Goal: Task Accomplishment & Management: Manage account settings

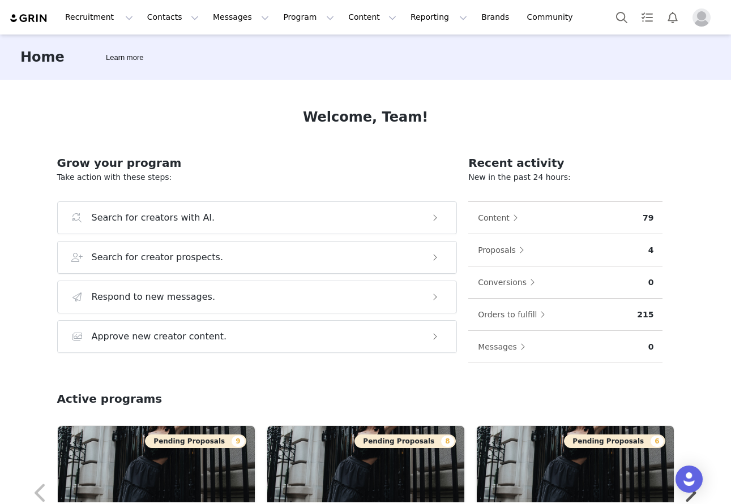
click at [664, 15] on img "Profile" at bounding box center [701, 17] width 18 height 18
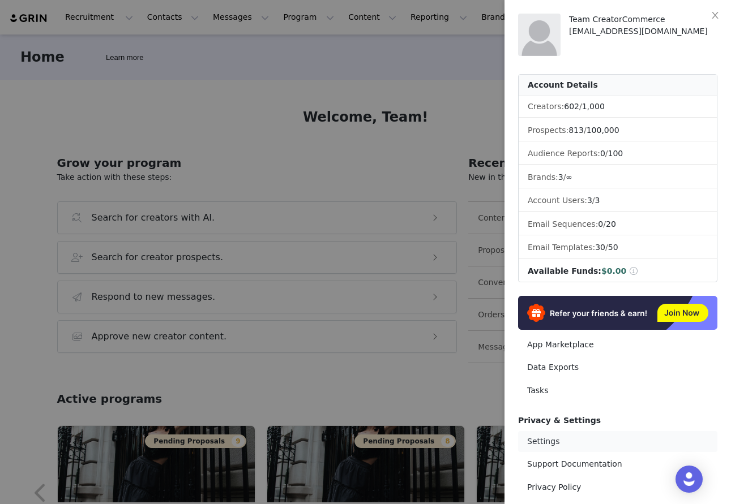
click at [550, 437] on link "Settings" at bounding box center [617, 441] width 199 height 21
select select "UTC"
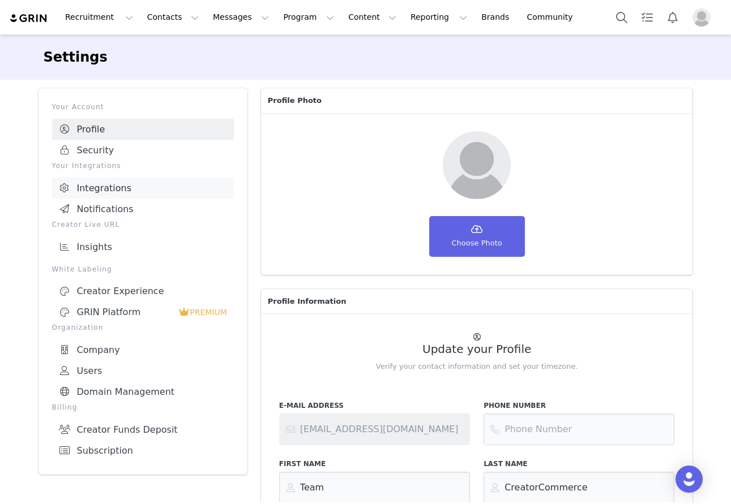
click at [108, 192] on link "Integrations" at bounding box center [143, 188] width 182 height 21
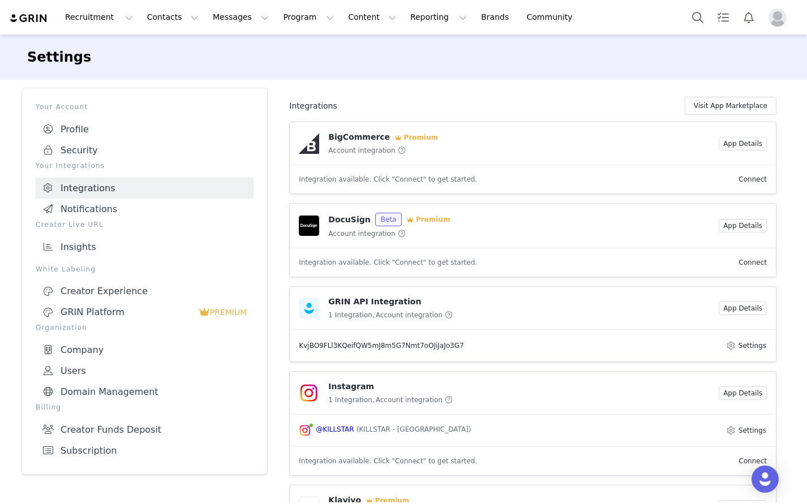
scroll to position [12, 0]
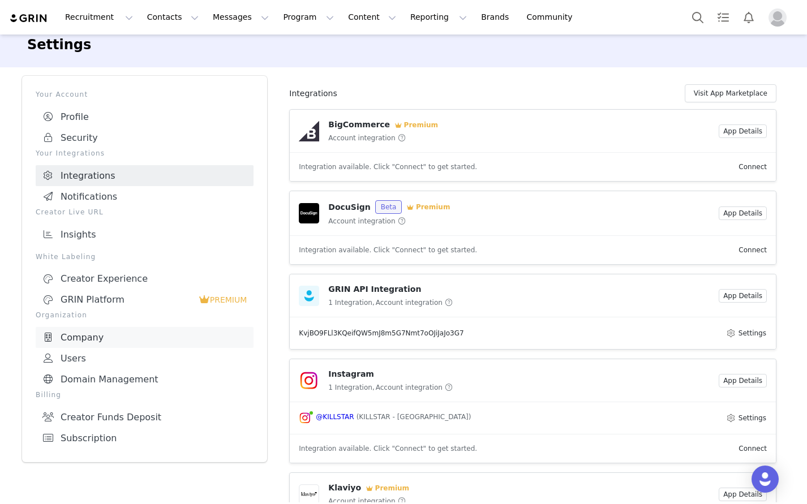
click at [72, 337] on link "Company" at bounding box center [145, 337] width 218 height 21
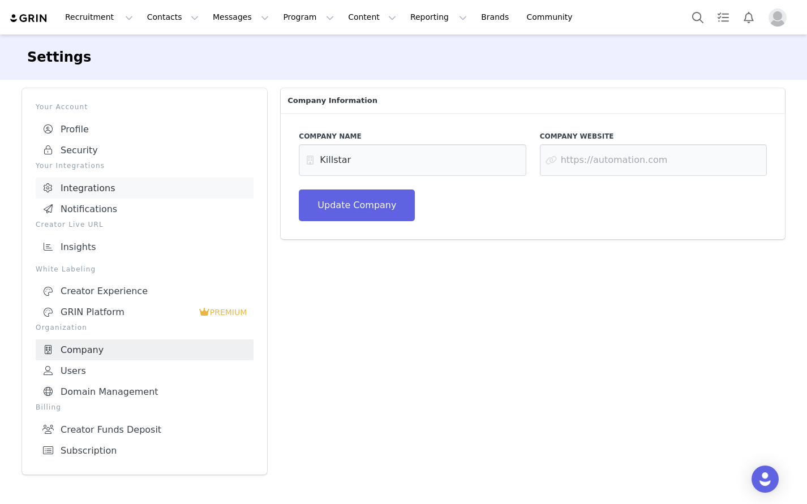
click at [78, 184] on link "Integrations" at bounding box center [145, 188] width 218 height 21
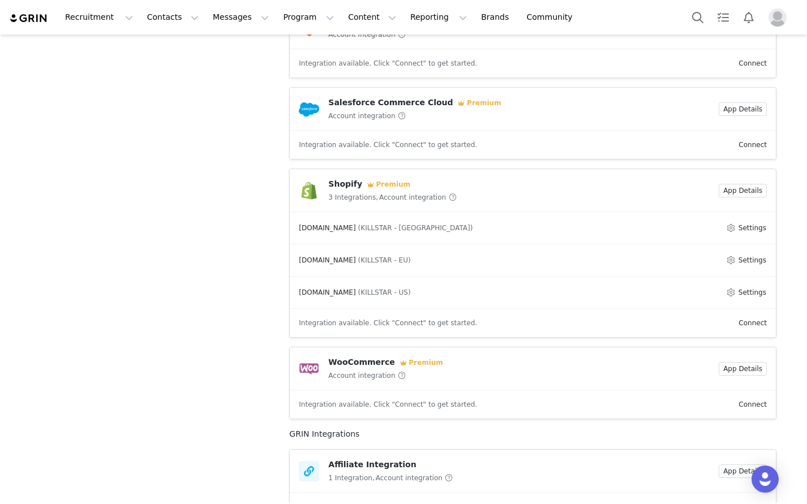
scroll to position [590, 0]
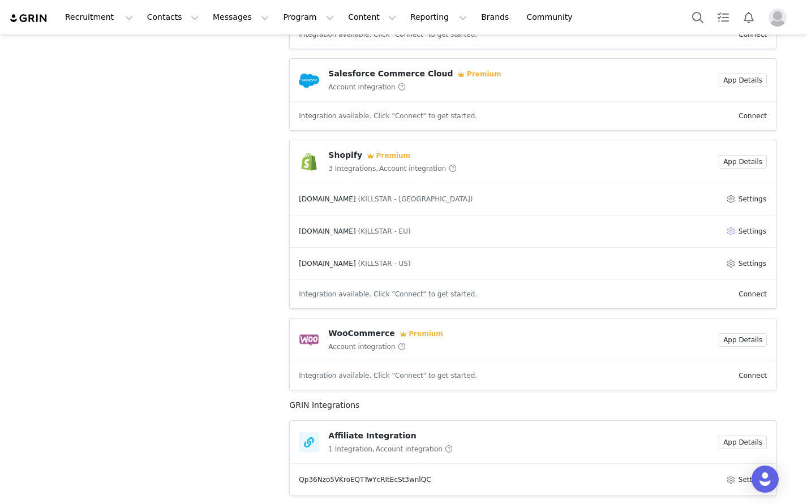
click at [664, 235] on button "Settings" at bounding box center [745, 232] width 41 height 14
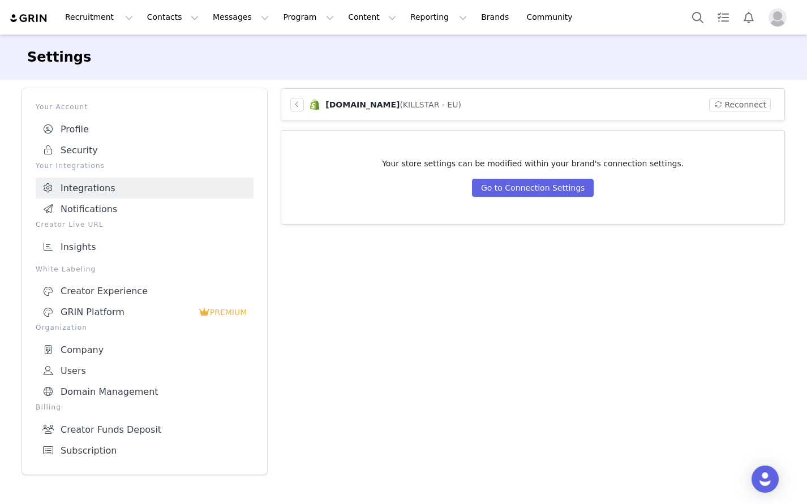
click at [460, 110] on div "[DOMAIN_NAME] (KILLSTAR - EU)" at bounding box center [375, 105] width 171 height 14
click at [353, 108] on span "[DOMAIN_NAME]" at bounding box center [362, 104] width 74 height 9
click at [311, 105] on img at bounding box center [314, 104] width 12 height 12
click at [293, 109] on button "button" at bounding box center [297, 105] width 14 height 14
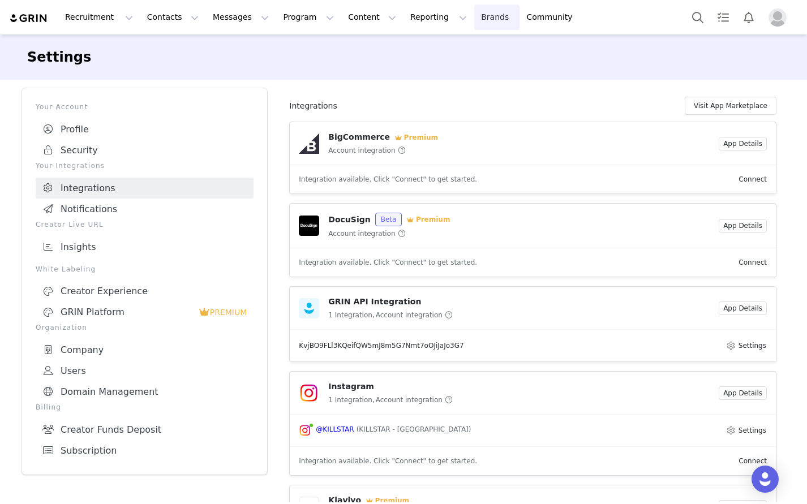
click at [474, 18] on link "Brands Brands" at bounding box center [496, 17] width 45 height 25
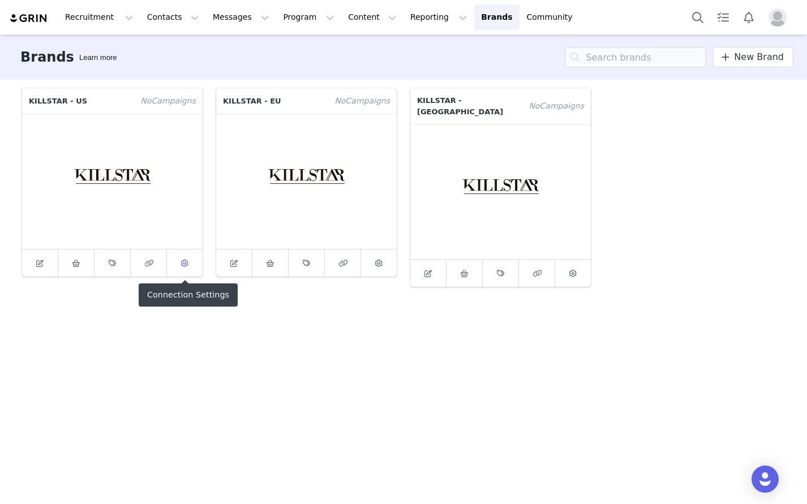
click at [185, 264] on icon at bounding box center [184, 263] width 7 height 7
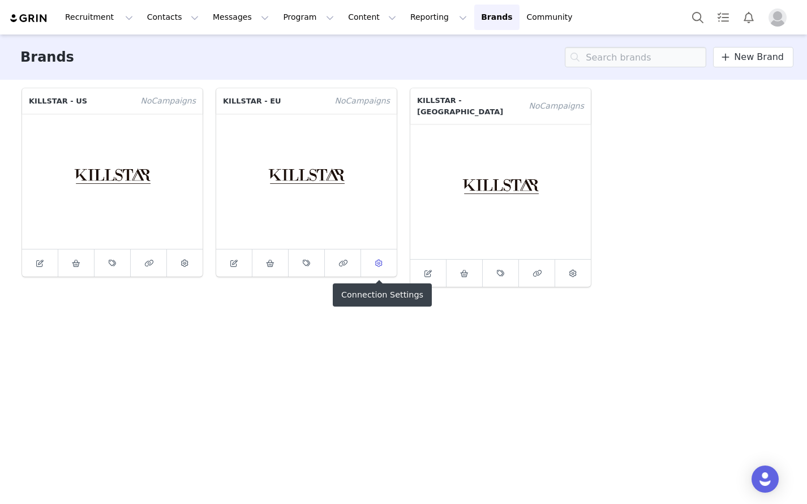
click at [378, 269] on span at bounding box center [379, 263] width 14 height 14
click at [664, 22] on button "Search" at bounding box center [697, 17] width 25 height 25
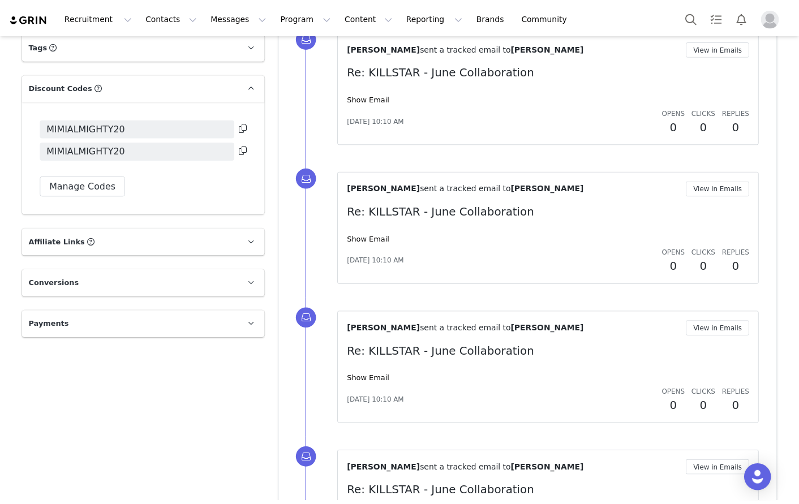
scroll to position [896, 0]
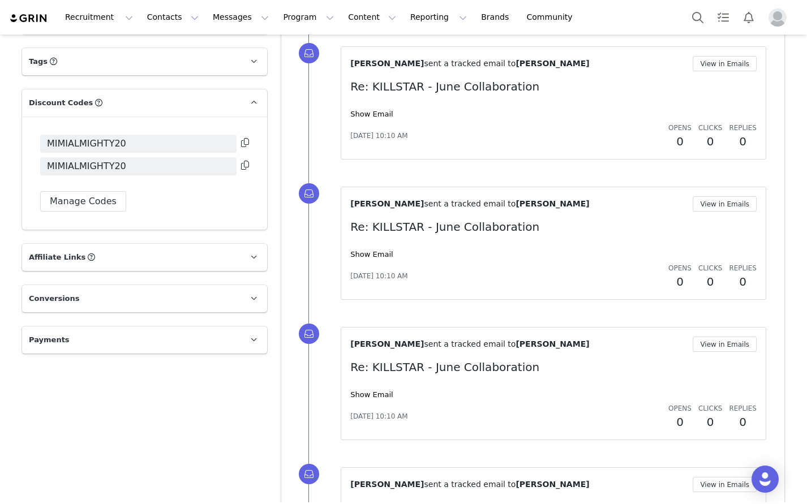
click at [61, 255] on span "Affiliate Links" at bounding box center [57, 257] width 57 height 11
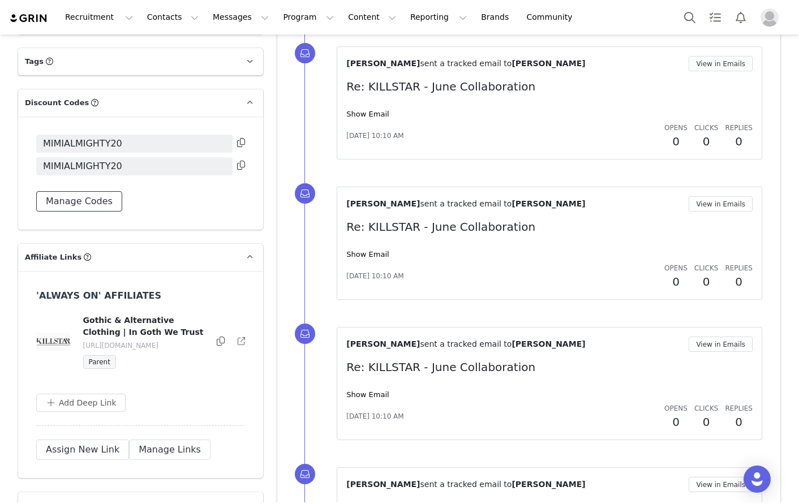
click at [92, 201] on button "Manage Codes" at bounding box center [79, 201] width 86 height 20
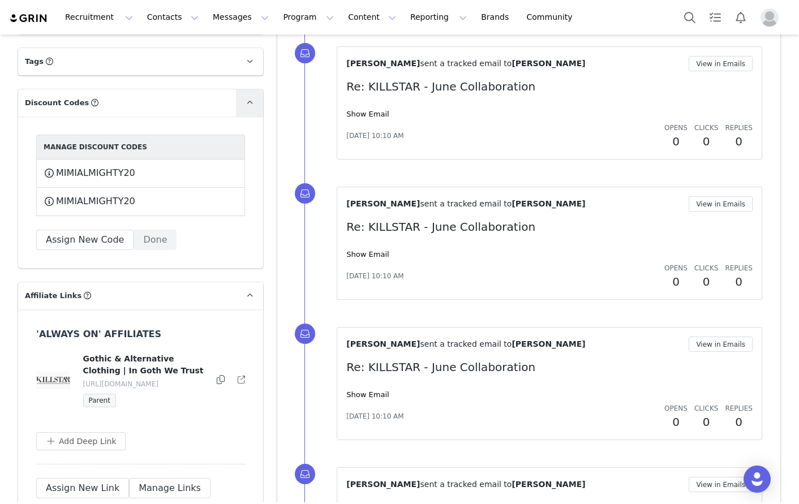
click at [241, 105] on link at bounding box center [249, 102] width 27 height 27
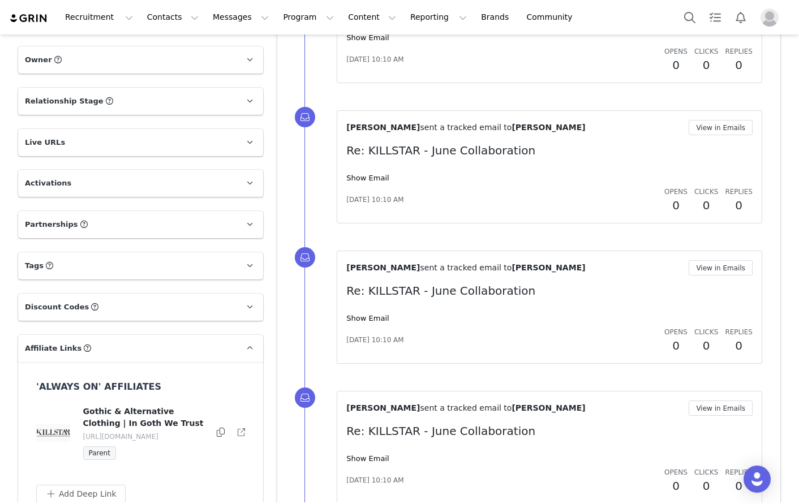
scroll to position [691, 0]
click at [247, 184] on icon at bounding box center [250, 184] width 6 height 7
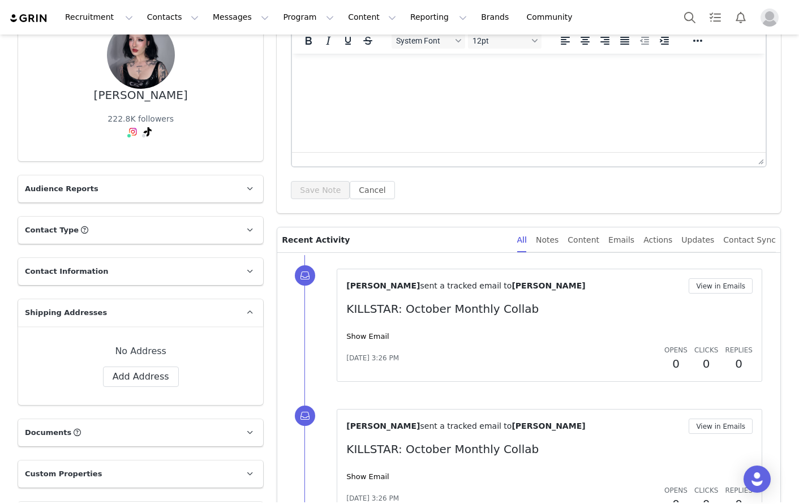
scroll to position [0, 0]
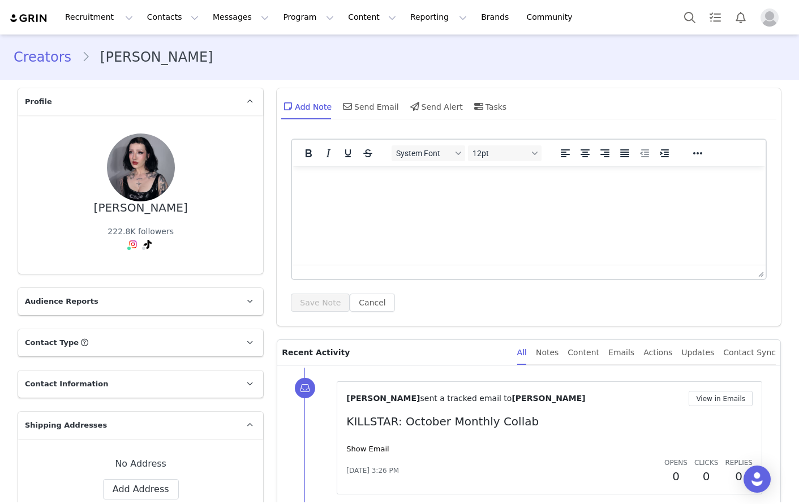
drag, startPoint x: 95, startPoint y: 59, endPoint x: 120, endPoint y: 62, distance: 25.6
click at [120, 62] on li "[PERSON_NAME]" at bounding box center [151, 57] width 141 height 20
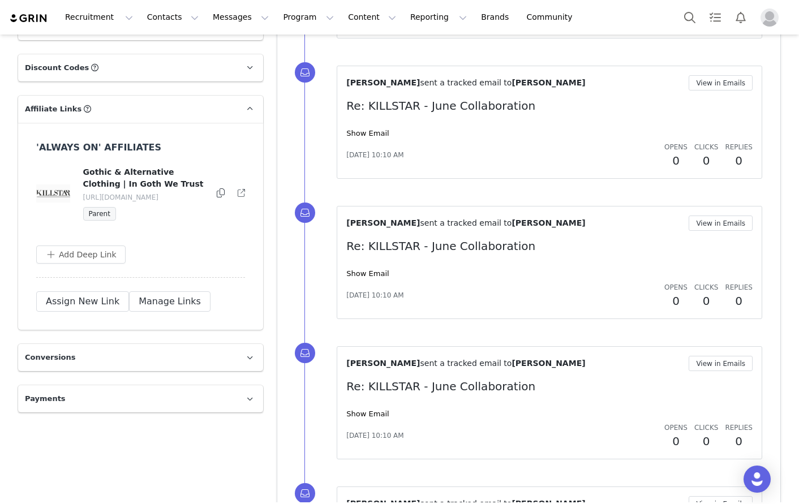
scroll to position [1017, 0]
drag, startPoint x: 205, startPoint y: 196, endPoint x: 81, endPoint y: 197, distance: 123.4
click at [81, 197] on div "Gothic & Alternative Clothing | In Goth We Trust [URL][DOMAIN_NAME] Parent" at bounding box center [141, 194] width 210 height 54
click at [163, 302] on button "Manage Links" at bounding box center [169, 302] width 81 height 20
click at [200, 250] on div "Add Deep Link" at bounding box center [140, 255] width 209 height 18
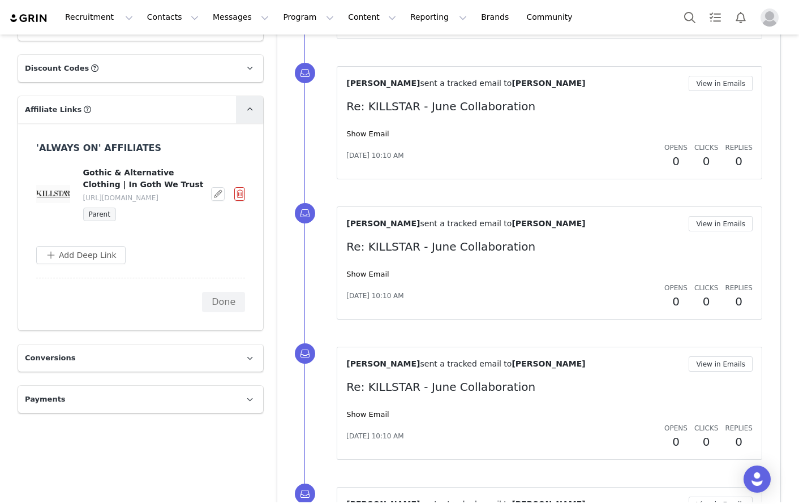
click at [253, 113] on span at bounding box center [250, 110] width 14 height 14
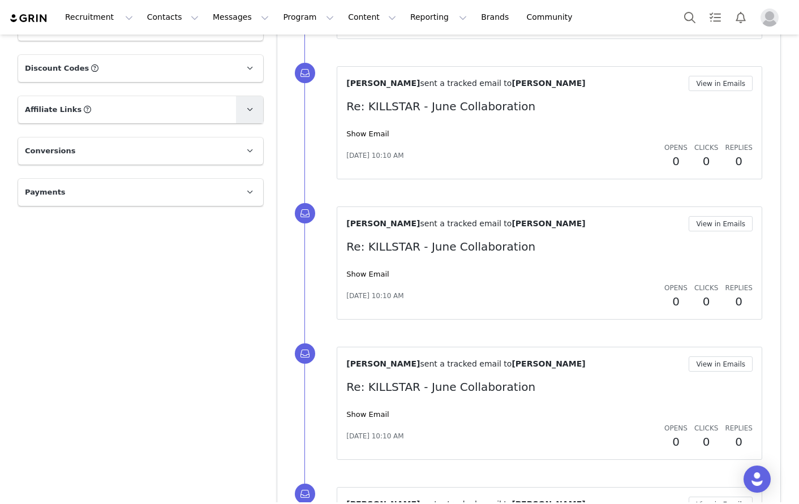
click at [253, 113] on span at bounding box center [250, 110] width 14 height 14
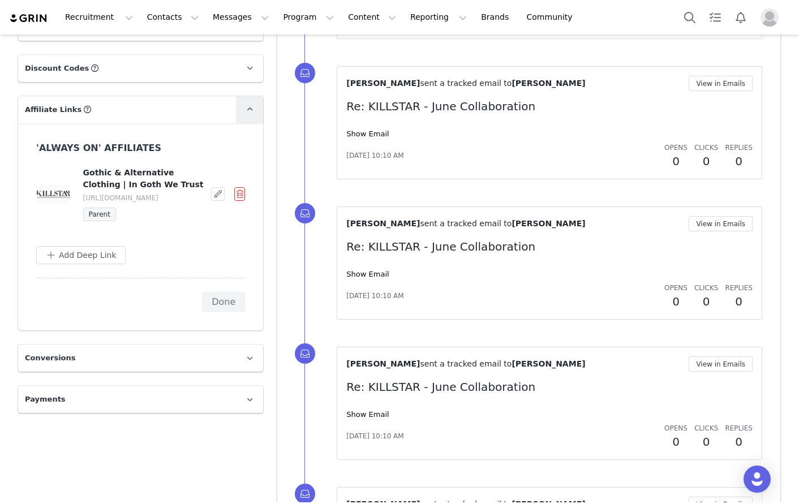
click at [253, 113] on span at bounding box center [250, 110] width 14 height 14
